Goal: Transaction & Acquisition: Subscribe to service/newsletter

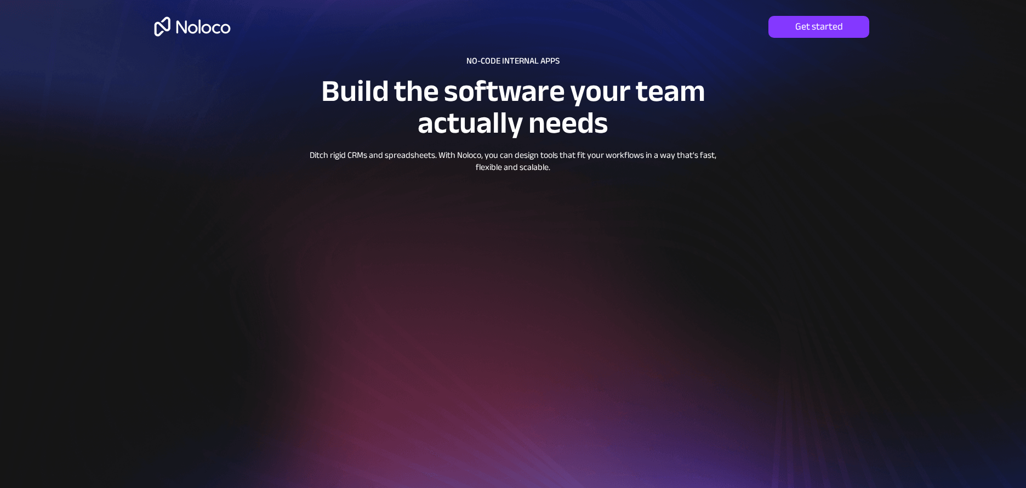
click at [209, 31] on img at bounding box center [192, 27] width 84 height 36
click at [191, 26] on img at bounding box center [192, 27] width 84 height 36
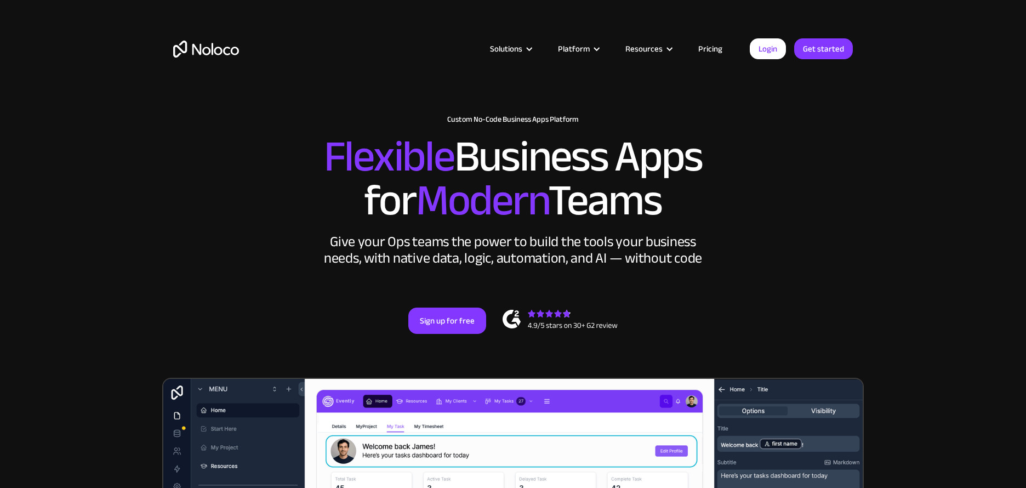
click at [722, 53] on link "Pricing" at bounding box center [711, 49] width 52 height 14
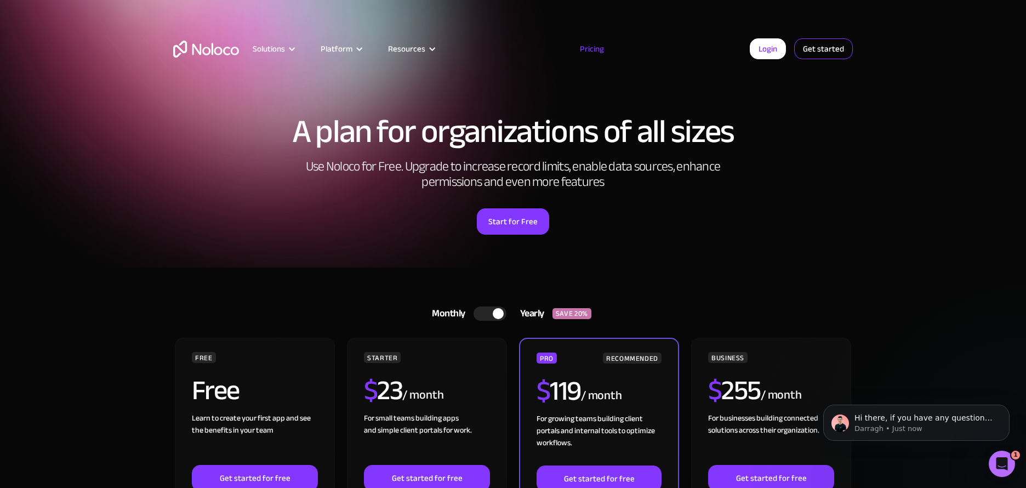
click at [839, 45] on link "Get started" at bounding box center [823, 48] width 59 height 21
